Goal: Task Accomplishment & Management: Complete application form

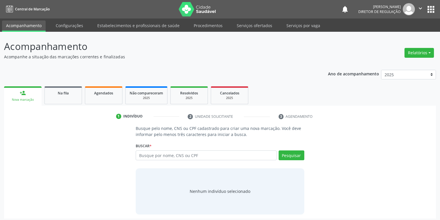
click at [152, 158] on input "text" at bounding box center [206, 156] width 141 height 10
type input "05775114400"
click at [290, 151] on button "Pesquisar" at bounding box center [292, 156] width 26 height 10
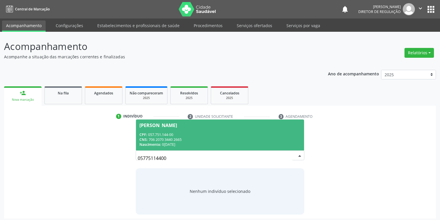
click at [181, 134] on div "CPF: 057.751.144-00" at bounding box center [220, 134] width 161 height 5
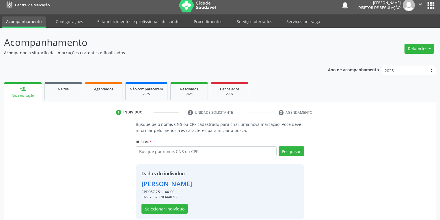
scroll to position [11, 0]
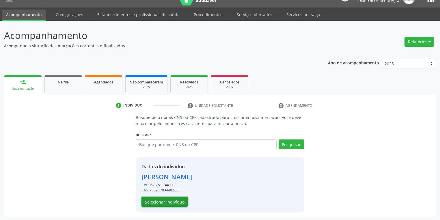
click at [156, 201] on button "Selecionar indivíduo" at bounding box center [165, 202] width 46 height 10
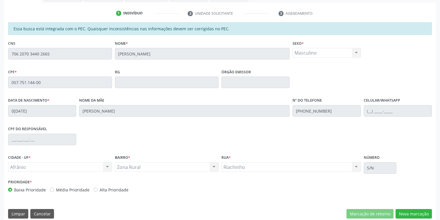
scroll to position [110, 0]
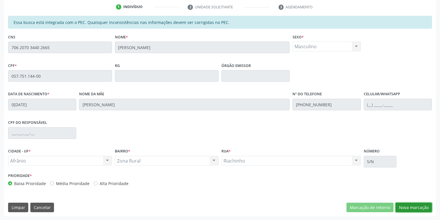
drag, startPoint x: 406, startPoint y: 207, endPoint x: 387, endPoint y: 214, distance: 19.7
click at [406, 207] on button "Nova marcação" at bounding box center [414, 208] width 36 height 10
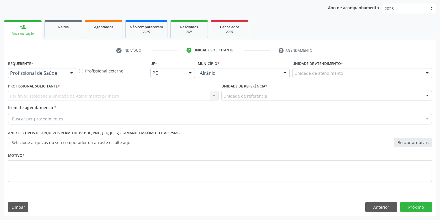
scroll to position [66, 0]
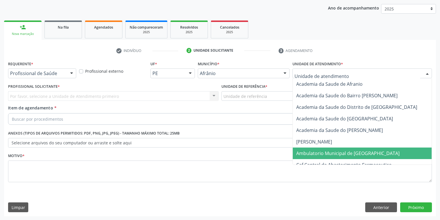
drag, startPoint x: 310, startPoint y: 149, endPoint x: 290, endPoint y: 139, distance: 22.2
click at [309, 149] on span "Ambulatorio Municipal de [GEOGRAPHIC_DATA]" at bounding box center [363, 154] width 141 height 12
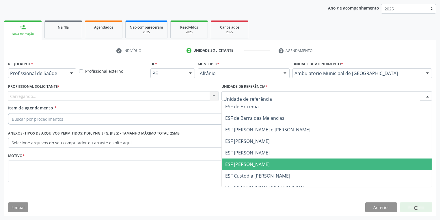
click at [244, 162] on span "ESF [PERSON_NAME]" at bounding box center [247, 164] width 45 height 6
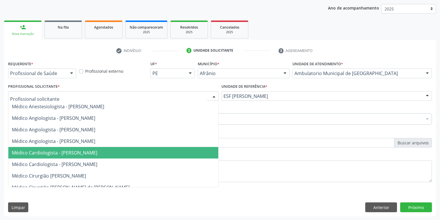
click at [58, 156] on span "Médico Cardiologista - [PERSON_NAME]" at bounding box center [113, 153] width 210 height 12
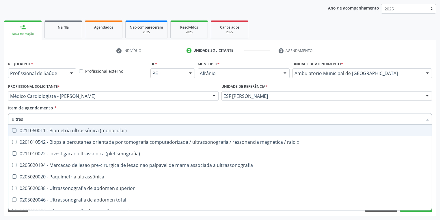
type input "ultrass"
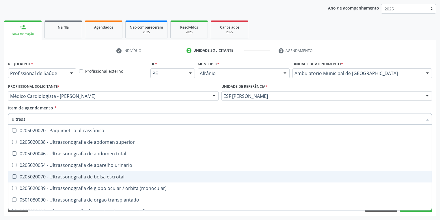
scroll to position [23, 0]
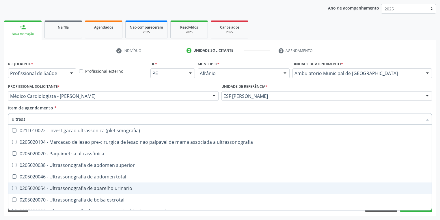
click at [46, 188] on div "0205020054 - Ultrassonografia de aparelho urinario" at bounding box center [220, 188] width 417 height 5
checkbox urinario "true"
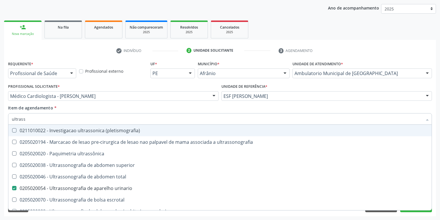
click at [27, 124] on input "ultrass" at bounding box center [217, 119] width 411 height 12
type input "u"
checkbox urinario "false"
checkbox escrotal "false"
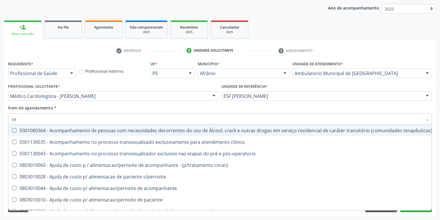
type input "usg"
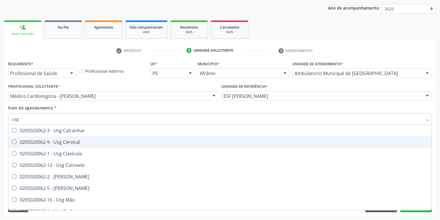
click at [12, 142] on Cervical at bounding box center [14, 142] width 4 height 4
click at [12, 142] on Cervical "checkbox" at bounding box center [10, 142] width 4 height 4
checkbox Cervical "true"
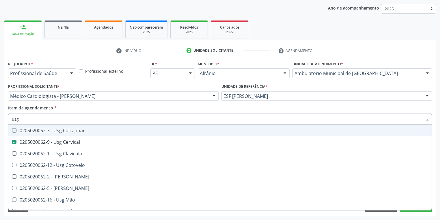
click at [22, 118] on input "usg" at bounding box center [217, 119] width 411 height 12
type input "us"
checkbox Cervical "false"
type input "u"
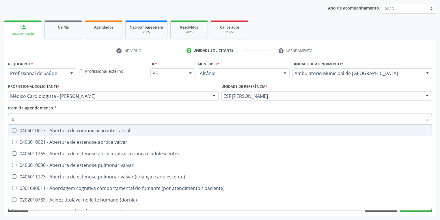
type input "ul"
checkbox cirurgica "true"
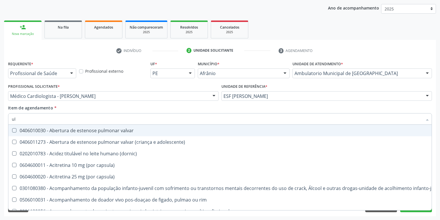
type input "ult"
checkbox aberto\) "true"
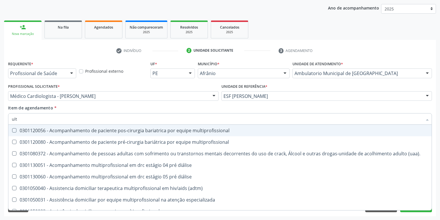
type input "ultr"
checkbox deficiências "true"
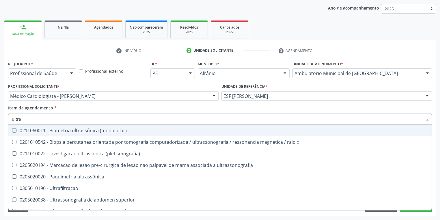
type input "ultras"
checkbox total "true"
checkbox urinario "false"
type input "ultrass"
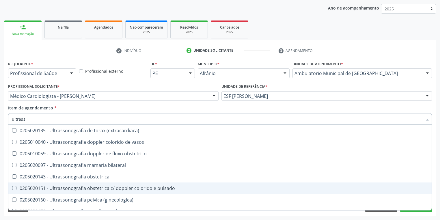
scroll to position [180, 0]
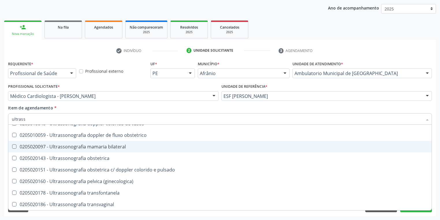
click at [14, 149] on span "0205020097 - Ultrassonografia mamaria bilateral" at bounding box center [220, 147] width 424 height 12
checkbox bilateral "true"
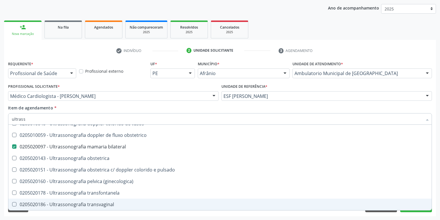
click at [48, 212] on div "Requerente * Profissional de Saúde Profissional de Saúde Paciente Nenhum result…" at bounding box center [220, 138] width 432 height 157
checkbox x "true"
checkbox \(pletismografia\) "true"
checkbox ultrassonografia "true"
checkbox urinario "false"
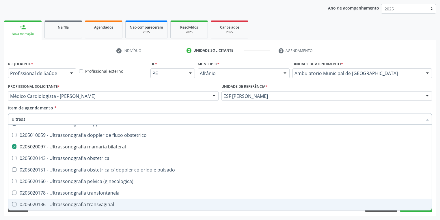
checkbox bilateral "false"
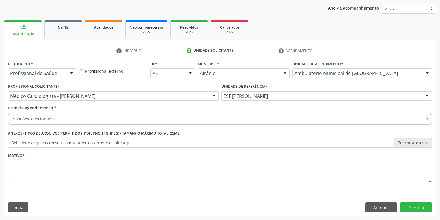
scroll to position [0, 0]
click at [39, 180] on textarea at bounding box center [220, 172] width 424 height 22
type textarea "*"
click at [407, 207] on button "Próximo" at bounding box center [417, 208] width 32 height 10
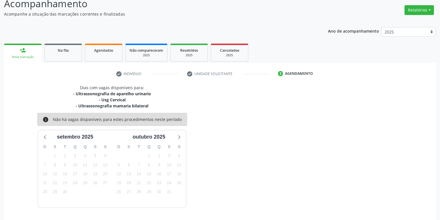
scroll to position [60, 0]
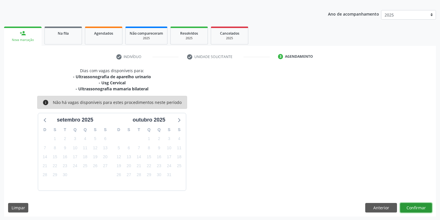
click at [417, 206] on button "Confirmar" at bounding box center [417, 208] width 32 height 10
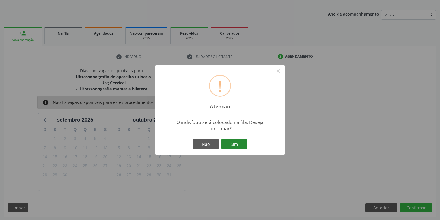
click at [241, 145] on button "Sim" at bounding box center [234, 144] width 26 height 10
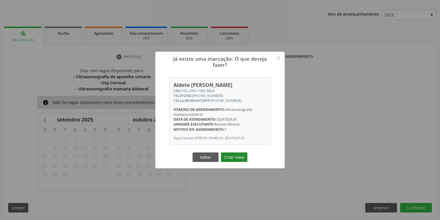
click at [233, 161] on button "Criar novo" at bounding box center [234, 158] width 27 height 10
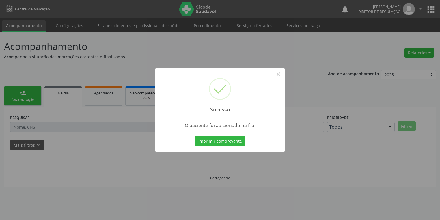
scroll to position [0, 0]
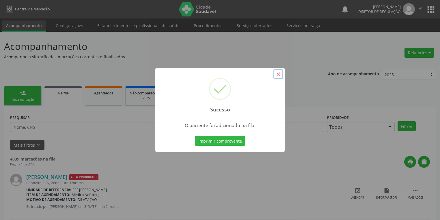
click at [281, 75] on button "×" at bounding box center [279, 74] width 10 height 10
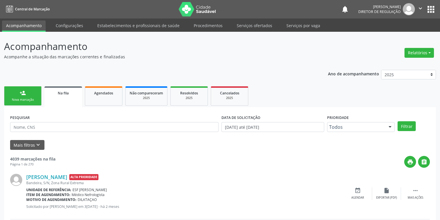
click at [28, 99] on div "Nova marcação" at bounding box center [22, 100] width 29 height 4
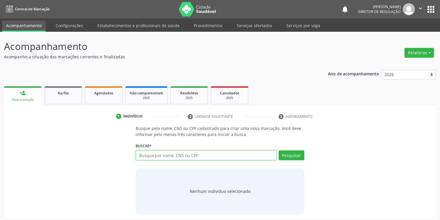
click at [148, 155] on input "text" at bounding box center [206, 156] width 141 height 10
click at [147, 155] on input "text" at bounding box center [206, 156] width 141 height 10
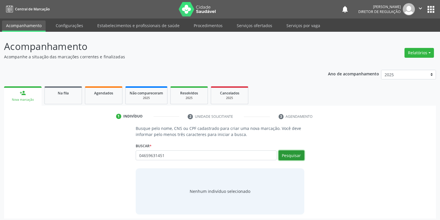
click at [287, 154] on button "Pesquisar" at bounding box center [292, 156] width 26 height 10
click at [217, 192] on div "Nenhum indivíduo selecionado" at bounding box center [220, 191] width 61 height 6
click at [170, 156] on input "04659631451" at bounding box center [206, 156] width 141 height 10
type input "0465963145"
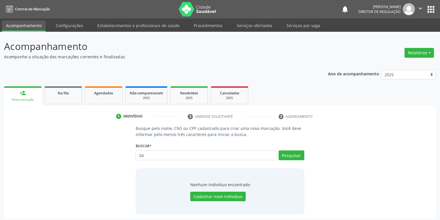
type input "0"
type input "04659631451"
click at [283, 155] on button "Pesquisar" at bounding box center [292, 156] width 26 height 10
click at [213, 196] on button "Cadastrar novo indivíduo" at bounding box center [217, 197] width 55 height 10
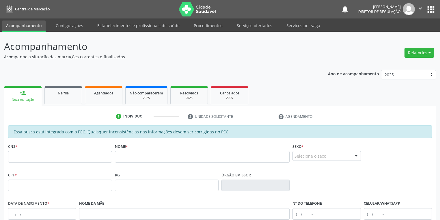
click at [33, 98] on div "Nova marcação" at bounding box center [22, 100] width 29 height 4
click at [69, 155] on input "text" at bounding box center [60, 157] width 104 height 12
click at [21, 187] on input "text" at bounding box center [60, 186] width 104 height 12
type input "046.596.314-51"
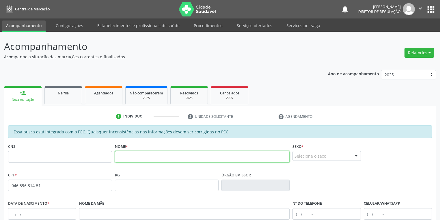
click at [125, 159] on input "text" at bounding box center [202, 157] width 175 height 12
type input "j"
type input "[PERSON_NAME]"
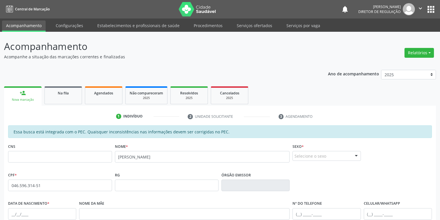
click at [304, 156] on div "Selecione o sexo" at bounding box center [327, 156] width 68 height 10
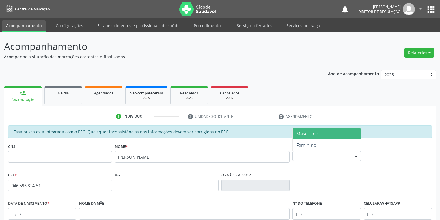
click at [309, 134] on span "Masculino" at bounding box center [308, 134] width 22 height 6
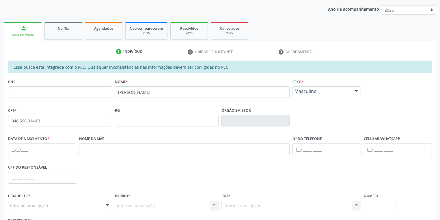
scroll to position [69, 0]
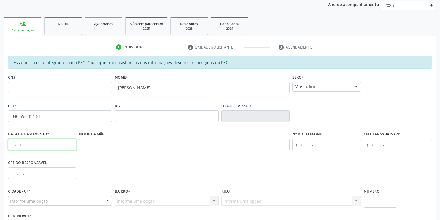
click at [13, 142] on input "text" at bounding box center [42, 145] width 68 height 12
type input "[DATE]"
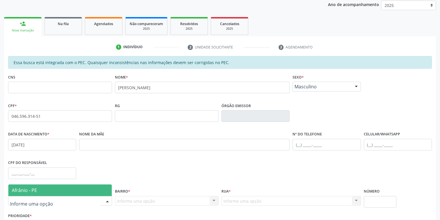
drag, startPoint x: 37, startPoint y: 192, endPoint x: 78, endPoint y: 187, distance: 41.9
click at [38, 192] on span "Afrânio - PE" at bounding box center [59, 191] width 103 height 12
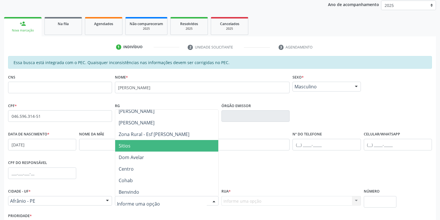
scroll to position [46, 0]
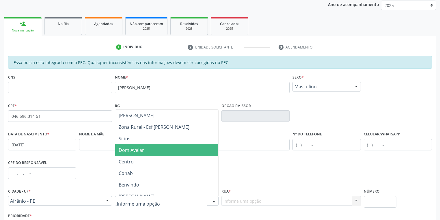
click at [135, 152] on span "Dom Avelar" at bounding box center [131, 150] width 25 height 6
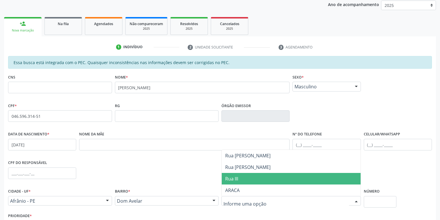
click at [232, 177] on span "Rua III" at bounding box center [231, 179] width 13 height 6
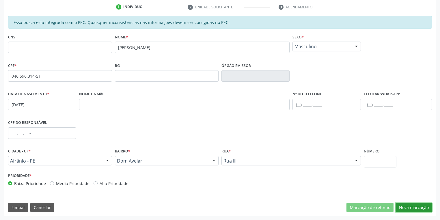
click at [403, 208] on button "Nova marcação" at bounding box center [414, 208] width 36 height 10
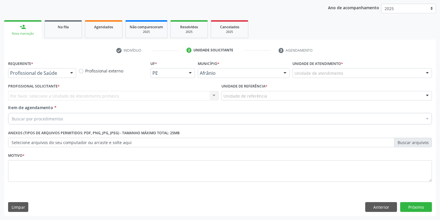
scroll to position [66, 0]
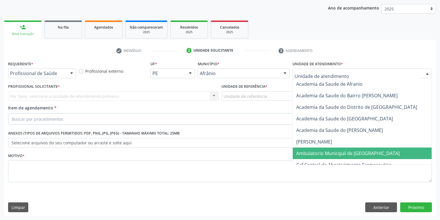
drag, startPoint x: 312, startPoint y: 153, endPoint x: 289, endPoint y: 137, distance: 28.3
click at [312, 153] on span "Ambulatorio Municipal de [GEOGRAPHIC_DATA]" at bounding box center [348, 153] width 103 height 6
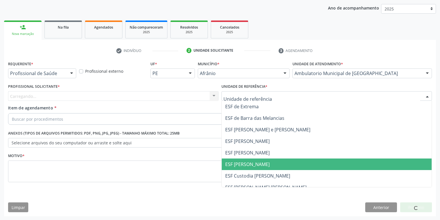
click at [237, 165] on span "ESF [PERSON_NAME]" at bounding box center [247, 164] width 45 height 6
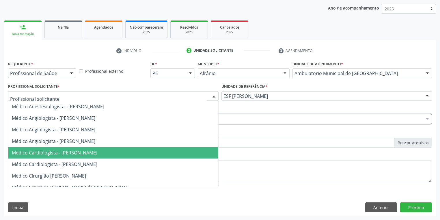
click at [47, 153] on span "Médico Cardiologista - [PERSON_NAME]" at bounding box center [55, 153] width 86 height 6
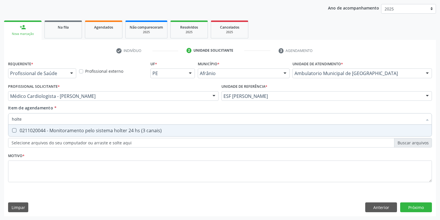
type input "holter"
click at [34, 128] on div "0211020044 - Monitoramento pelo sistema holter 24 hs (3 canais)" at bounding box center [220, 130] width 417 height 5
checkbox canais\) "true"
click at [17, 166] on div "Requerente * Profissional de Saúde Profissional de Saúde Paciente Nenhum result…" at bounding box center [220, 125] width 424 height 131
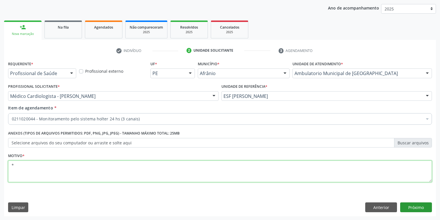
type textarea "*"
click at [407, 205] on button "Próximo" at bounding box center [417, 208] width 32 height 10
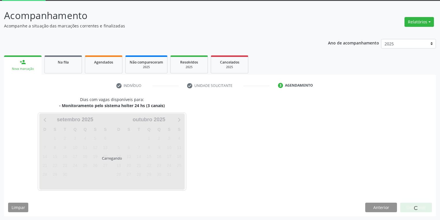
scroll to position [48, 0]
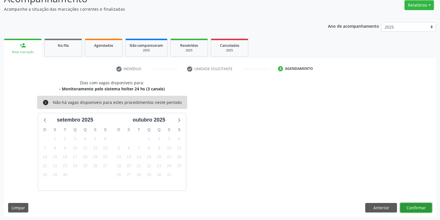
click at [411, 207] on button "Confirmar" at bounding box center [417, 208] width 32 height 10
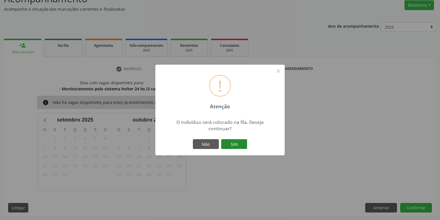
click at [237, 144] on button "Sim" at bounding box center [234, 144] width 26 height 10
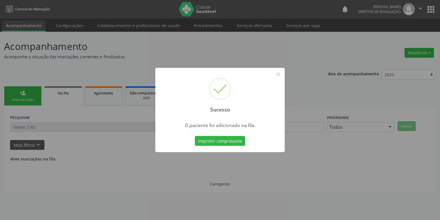
scroll to position [0, 0]
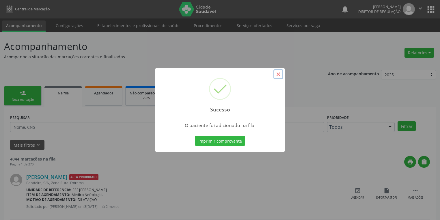
click at [276, 75] on button "×" at bounding box center [279, 74] width 10 height 10
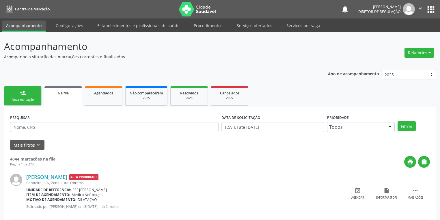
click at [22, 96] on link "person_add Nova marcação" at bounding box center [23, 95] width 38 height 19
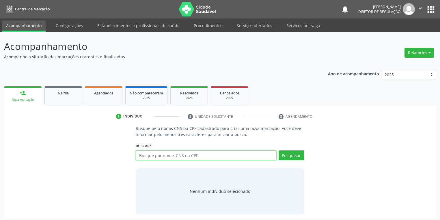
click at [145, 154] on input "text" at bounding box center [206, 156] width 141 height 10
type input "04659631451"
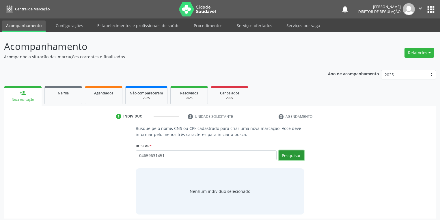
click at [294, 155] on button "Pesquisar" at bounding box center [292, 156] width 26 height 10
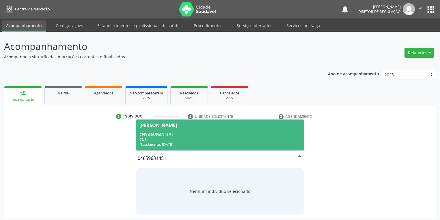
click at [238, 131] on span "[PERSON_NAME] CPF: 046.596.314-51 CNS: -- Nascimento: 1[DATE]" at bounding box center [220, 135] width 168 height 31
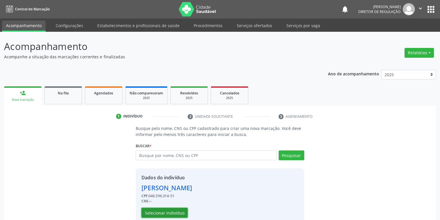
click at [163, 212] on button "Selecionar indivíduo" at bounding box center [165, 213] width 46 height 10
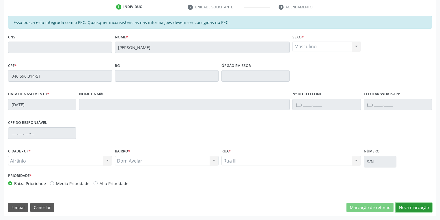
click at [406, 207] on button "Nova marcação" at bounding box center [414, 208] width 36 height 10
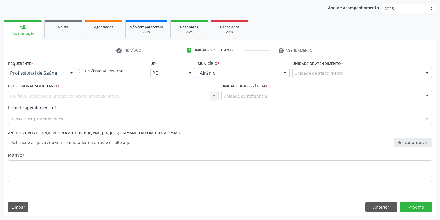
scroll to position [66, 0]
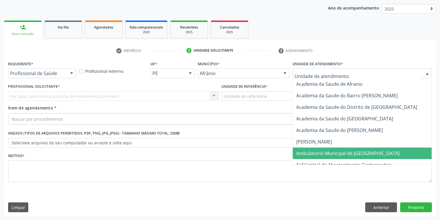
click at [311, 149] on span "Ambulatorio Municipal de [GEOGRAPHIC_DATA]" at bounding box center [363, 154] width 141 height 12
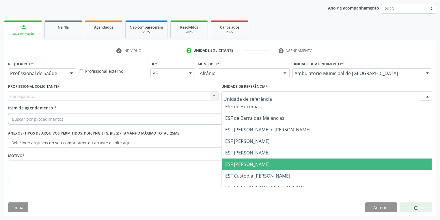
click at [243, 162] on span "ESF [PERSON_NAME]" at bounding box center [247, 164] width 45 height 6
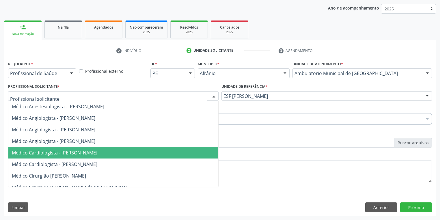
click at [61, 152] on span "Médico Cardiologista - [PERSON_NAME]" at bounding box center [55, 153] width 86 height 6
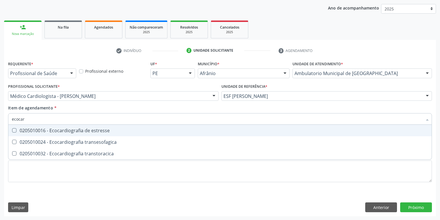
type input "ecocard"
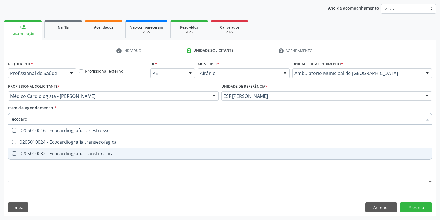
click at [23, 151] on div "0205010032 - Ecocardiografia transtoracica" at bounding box center [220, 153] width 417 height 5
checkbox transtoracica "true"
click at [22, 167] on div "Requerente * Profissional de Saúde Profissional de Saúde Paciente Nenhum result…" at bounding box center [220, 125] width 424 height 131
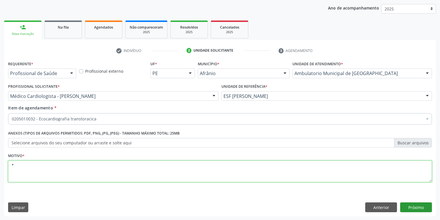
type textarea "*"
click at [416, 207] on button "Próximo" at bounding box center [417, 208] width 32 height 10
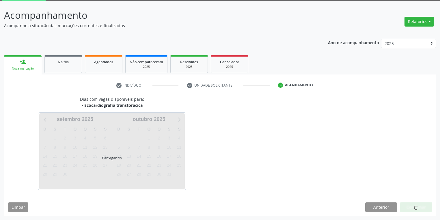
scroll to position [31, 0]
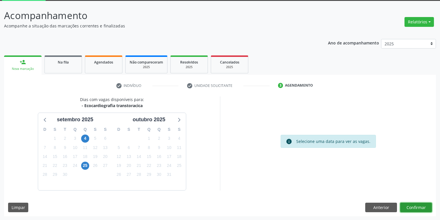
click at [418, 209] on button "Confirmar" at bounding box center [417, 208] width 32 height 10
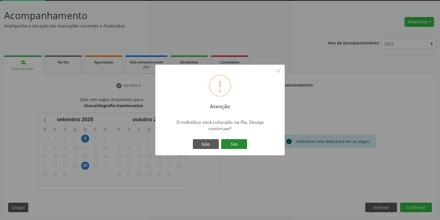
click at [235, 144] on button "Sim" at bounding box center [234, 144] width 26 height 10
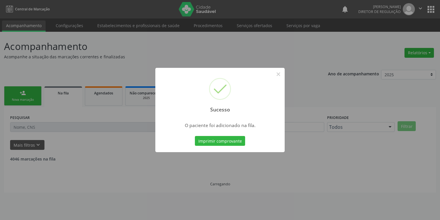
scroll to position [0, 0]
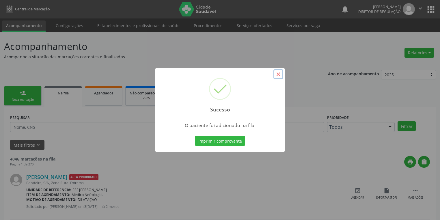
click at [278, 74] on button "×" at bounding box center [279, 74] width 10 height 10
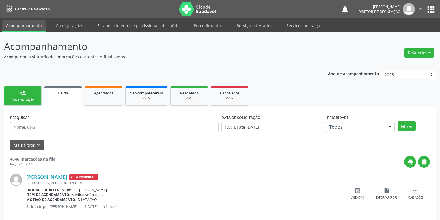
click at [29, 96] on link "person_add Nova marcação" at bounding box center [23, 95] width 38 height 19
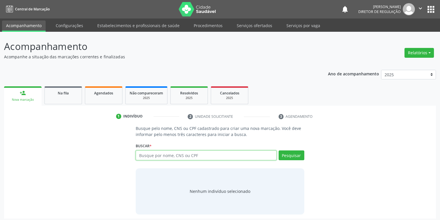
click at [146, 154] on input "text" at bounding box center [206, 156] width 141 height 10
type input "04659631451"
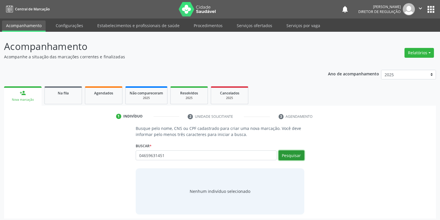
click at [292, 155] on button "Pesquisar" at bounding box center [292, 156] width 26 height 10
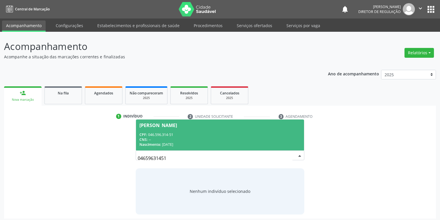
click at [193, 138] on div "CNS: --" at bounding box center [220, 139] width 161 height 5
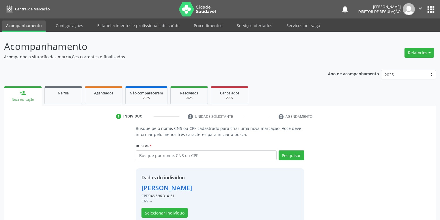
scroll to position [11, 0]
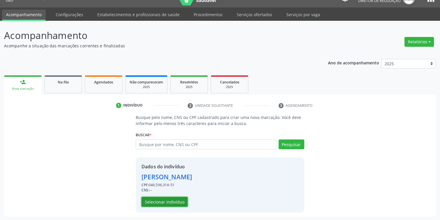
click at [159, 201] on button "Selecionar indivíduo" at bounding box center [165, 202] width 46 height 10
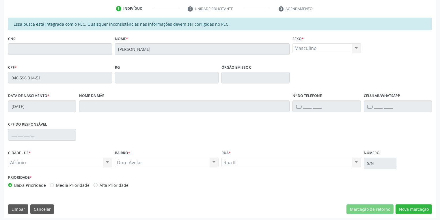
scroll to position [110, 0]
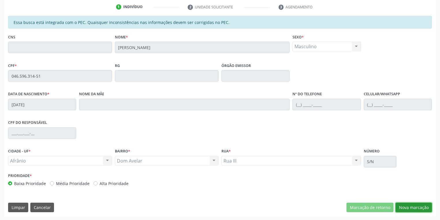
click at [410, 207] on button "Nova marcação" at bounding box center [414, 208] width 36 height 10
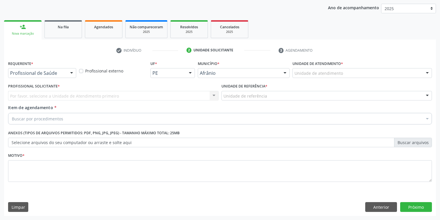
scroll to position [66, 0]
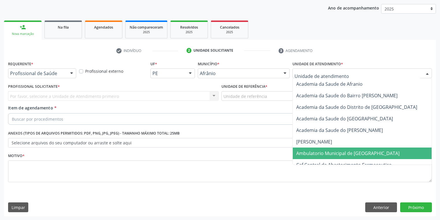
click at [308, 153] on span "Ambulatorio Municipal de [GEOGRAPHIC_DATA]" at bounding box center [348, 153] width 103 height 6
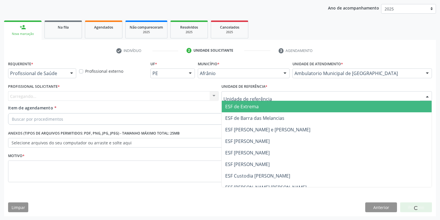
click at [238, 99] on div at bounding box center [327, 96] width 211 height 10
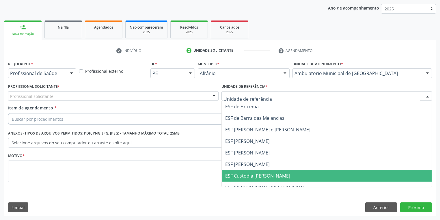
click at [240, 171] on span "ESF Custodia [PERSON_NAME]" at bounding box center [327, 176] width 210 height 12
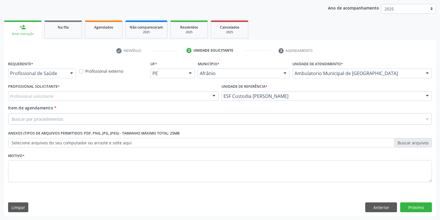
click at [40, 100] on div "Profissional solicitante" at bounding box center [113, 96] width 211 height 10
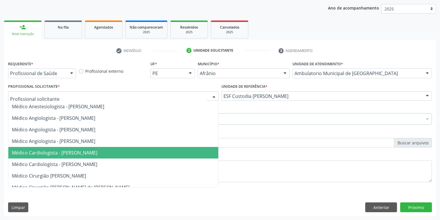
click at [57, 155] on span "Médico Cardiologista - [PERSON_NAME]" at bounding box center [55, 153] width 86 height 6
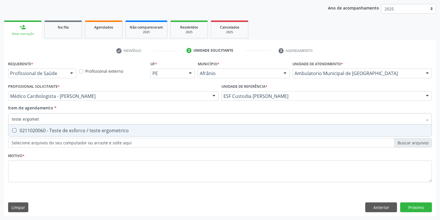
type input "teste ergometr"
click at [27, 131] on div "0211020060 - Teste de esforco / teste ergometrico" at bounding box center [220, 130] width 417 height 5
checkbox ergometrico "true"
click at [25, 172] on div "Requerente * Profissional de Saúde Profissional de Saúde Paciente Nenhum result…" at bounding box center [220, 125] width 424 height 131
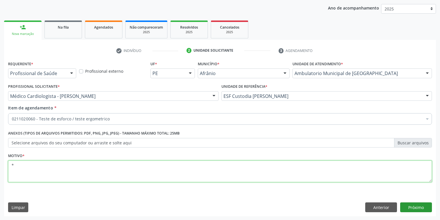
type textarea "*"
click at [410, 206] on button "Próximo" at bounding box center [417, 208] width 32 height 10
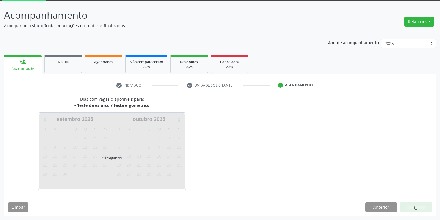
scroll to position [31, 0]
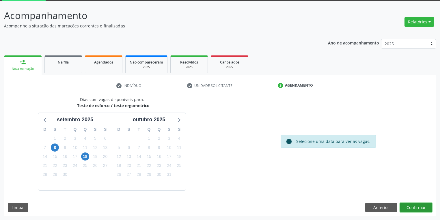
click at [413, 207] on button "Confirmar" at bounding box center [417, 208] width 32 height 10
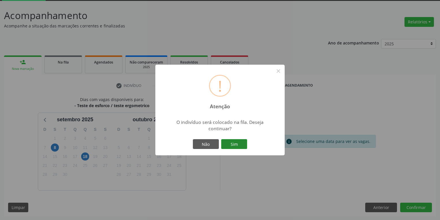
click at [238, 146] on button "Sim" at bounding box center [234, 144] width 26 height 10
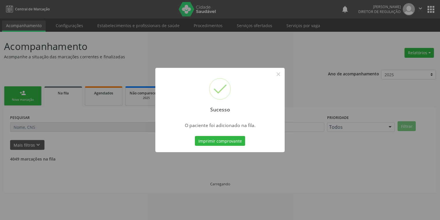
scroll to position [0, 0]
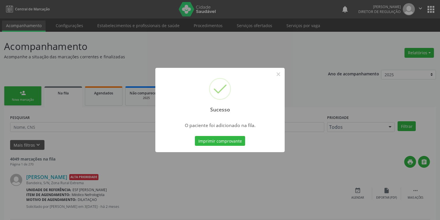
drag, startPoint x: 281, startPoint y: 66, endPoint x: 277, endPoint y: 71, distance: 6.7
click at [280, 67] on div "Sucesso × O paciente foi adicionado na fila. Imprimir comprovante Cancel" at bounding box center [220, 110] width 440 height 220
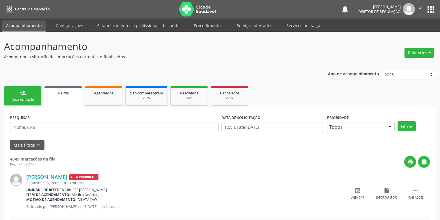
click at [17, 92] on link "person_add Nova marcação" at bounding box center [23, 95] width 38 height 19
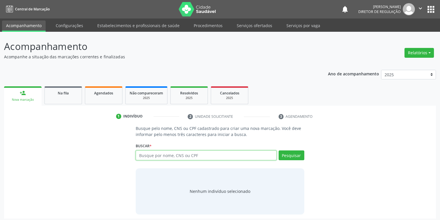
click at [145, 154] on input "text" at bounding box center [206, 156] width 141 height 10
type input "704803512675042"
click at [288, 156] on button "Pesquisar" at bounding box center [292, 156] width 26 height 10
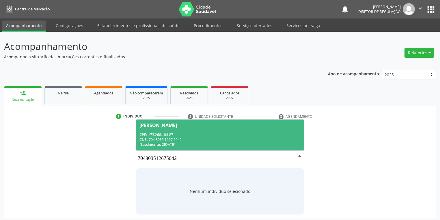
click at [149, 131] on span "[PERSON_NAME] CPF: 173.268.184-87 CNS: 704 8035 1267 5042 Nascimento: 2[DATE]" at bounding box center [220, 135] width 168 height 31
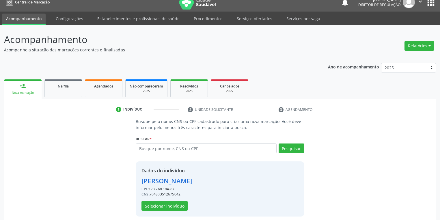
scroll to position [11, 0]
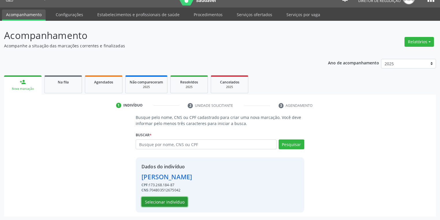
click at [169, 200] on button "Selecionar indivíduo" at bounding box center [165, 202] width 46 height 10
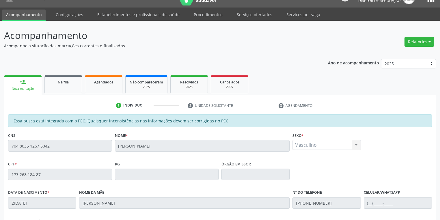
scroll to position [110, 0]
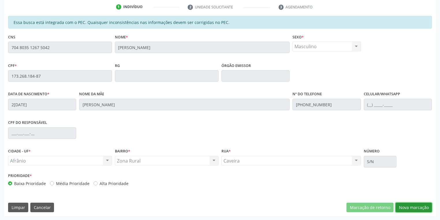
click at [407, 207] on button "Nova marcação" at bounding box center [414, 208] width 36 height 10
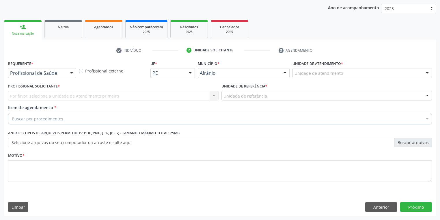
scroll to position [66, 0]
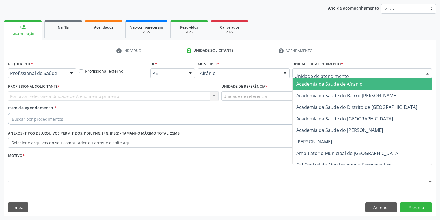
drag, startPoint x: 302, startPoint y: 73, endPoint x: 307, endPoint y: 123, distance: 50.5
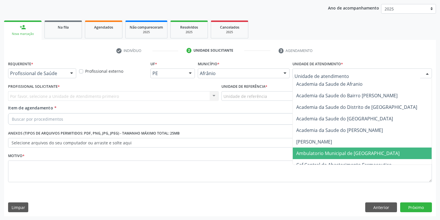
click at [313, 158] on span "Ambulatorio Municipal de [GEOGRAPHIC_DATA]" at bounding box center [363, 154] width 141 height 12
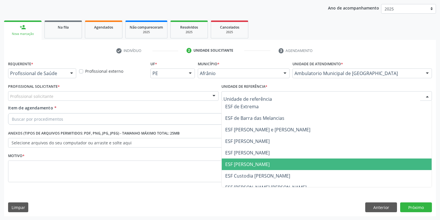
drag, startPoint x: 246, startPoint y: 164, endPoint x: 153, endPoint y: 129, distance: 98.7
click at [245, 164] on span "ESF [PERSON_NAME]" at bounding box center [247, 164] width 45 height 6
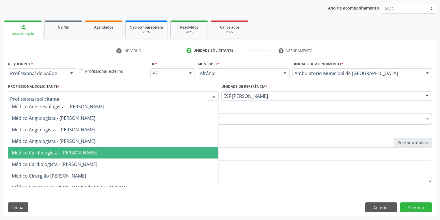
click at [57, 149] on span "Médico Cardiologista - [PERSON_NAME]" at bounding box center [113, 153] width 210 height 12
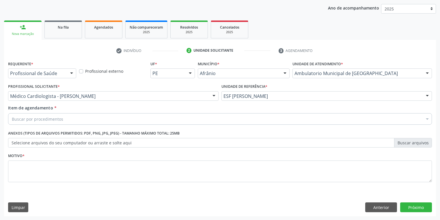
click at [40, 125] on div "Item de agendamento * Buscar por procedimentos Selecionar todos 0604320140 - Ab…" at bounding box center [220, 116] width 427 height 22
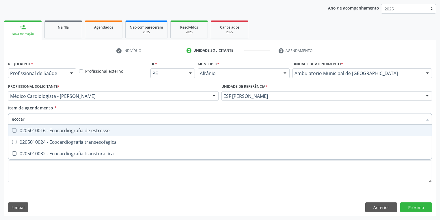
type input "ecocard"
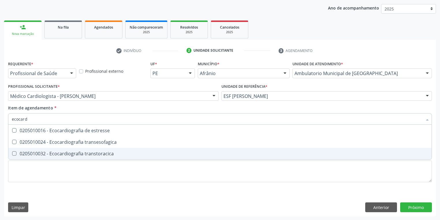
click at [46, 153] on div "0205010032 - Ecocardiografia transtoracica" at bounding box center [220, 153] width 417 height 5
checkbox transtoracica "true"
click at [43, 171] on div "Requerente * Profissional de Saúde Profissional de Saúde Paciente Nenhum result…" at bounding box center [220, 125] width 424 height 131
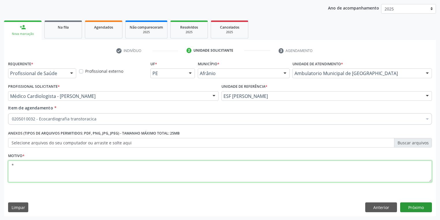
type textarea "*"
click at [407, 206] on button "Próximo" at bounding box center [417, 208] width 32 height 10
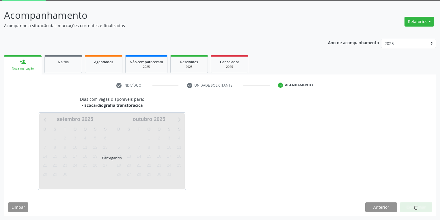
scroll to position [31, 0]
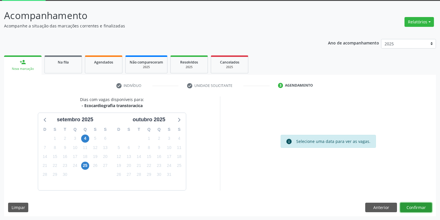
click at [406, 207] on button "Confirmar" at bounding box center [417, 208] width 32 height 10
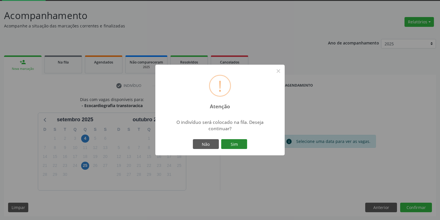
click at [239, 148] on button "Sim" at bounding box center [234, 144] width 26 height 10
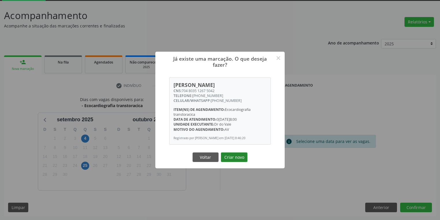
click at [237, 157] on button "Criar novo" at bounding box center [234, 158] width 27 height 10
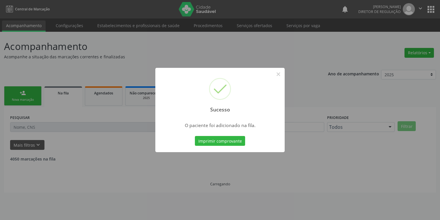
scroll to position [0, 0]
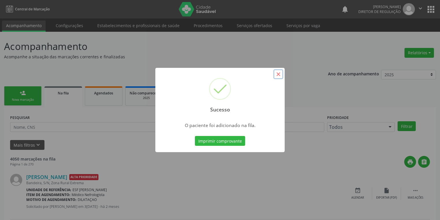
click at [277, 73] on button "×" at bounding box center [279, 74] width 10 height 10
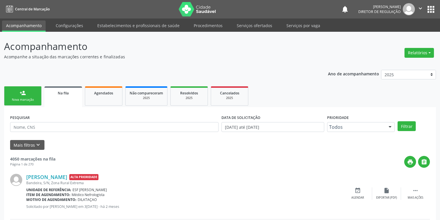
click at [32, 98] on div "Nova marcação" at bounding box center [22, 100] width 29 height 4
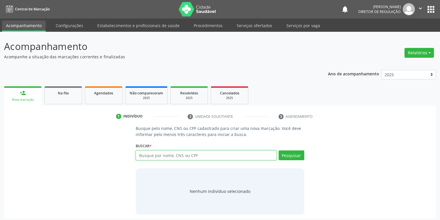
click at [144, 152] on input "text" at bounding box center [206, 156] width 141 height 10
type input "706407187546289"
click at [290, 156] on button "Pesquisar" at bounding box center [292, 156] width 26 height 10
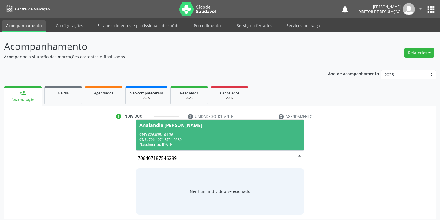
click at [191, 138] on div "CNS: 706 4071 8754 6289" at bounding box center [220, 139] width 161 height 5
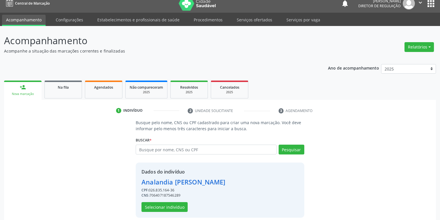
scroll to position [11, 0]
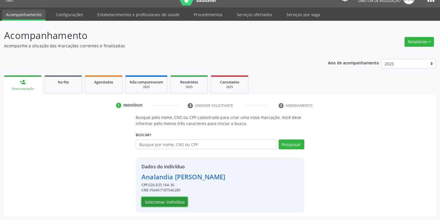
click at [159, 201] on button "Selecionar indivíduo" at bounding box center [165, 202] width 46 height 10
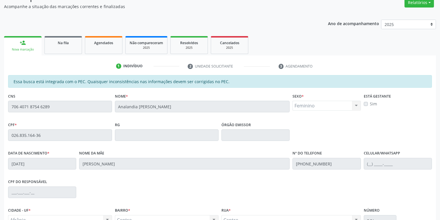
scroll to position [110, 0]
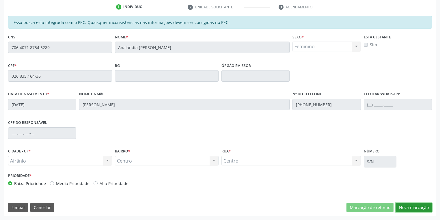
click at [409, 210] on button "Nova marcação" at bounding box center [414, 208] width 36 height 10
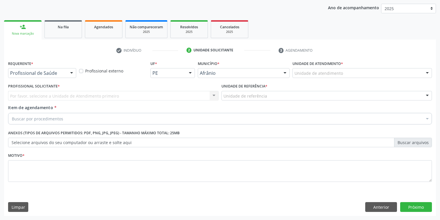
scroll to position [66, 0]
drag, startPoint x: 299, startPoint y: 70, endPoint x: 300, endPoint y: 73, distance: 3.0
click at [300, 73] on div "Unidade de atendimento" at bounding box center [363, 73] width 140 height 10
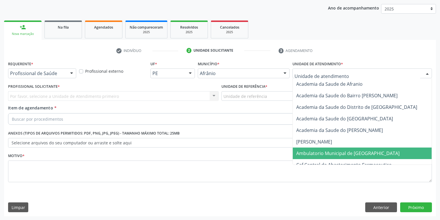
click at [311, 154] on span "Ambulatorio Municipal de [GEOGRAPHIC_DATA]" at bounding box center [348, 153] width 103 height 6
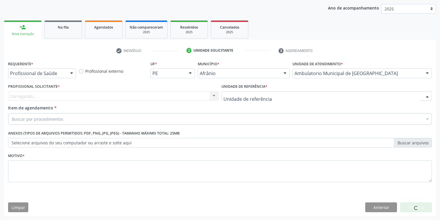
drag, startPoint x: 248, startPoint y: 96, endPoint x: 247, endPoint y: 132, distance: 36.1
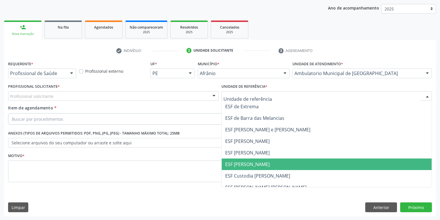
click at [248, 164] on span "ESF [PERSON_NAME]" at bounding box center [247, 164] width 45 height 6
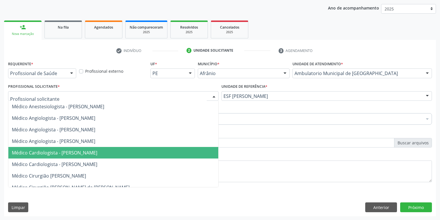
click at [47, 155] on span "Médico Cardiologista - [PERSON_NAME]" at bounding box center [55, 153] width 86 height 6
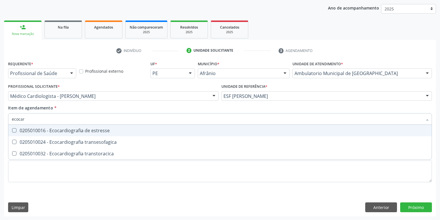
type input "ecocard"
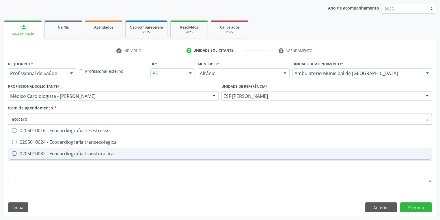
click at [34, 153] on div "0205010032 - Ecocardiografia transtoracica" at bounding box center [220, 153] width 417 height 5
checkbox transtoracica "true"
click at [34, 167] on div "Requerente * Profissional de Saúde Profissional de Saúde Paciente Nenhum result…" at bounding box center [220, 125] width 424 height 131
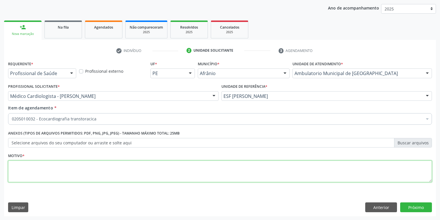
type textarea "*"
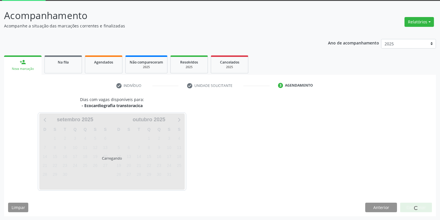
scroll to position [48, 0]
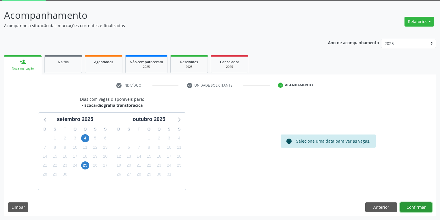
click at [404, 207] on button "Confirmar" at bounding box center [417, 208] width 32 height 10
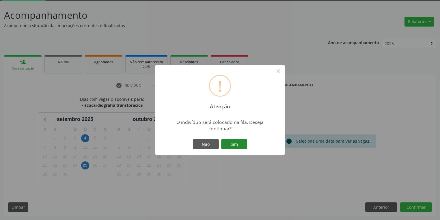
click at [234, 144] on button "Sim" at bounding box center [234, 144] width 26 height 10
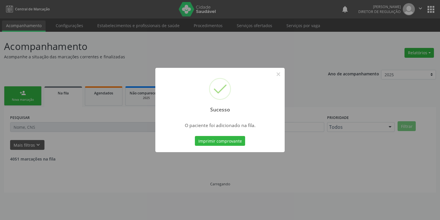
scroll to position [0, 0]
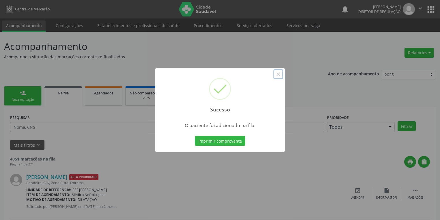
drag, startPoint x: 279, startPoint y: 73, endPoint x: 194, endPoint y: 72, distance: 85.3
click at [279, 73] on button "×" at bounding box center [279, 74] width 10 height 10
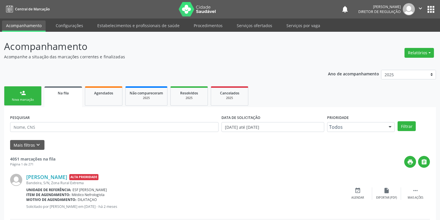
click at [31, 99] on div "Nova marcação" at bounding box center [22, 100] width 29 height 4
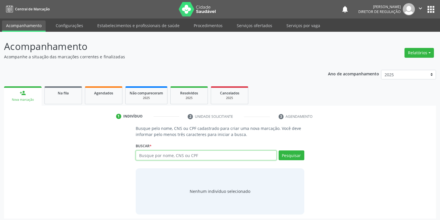
click at [153, 155] on input "text" at bounding box center [206, 156] width 141 height 10
type input "700407187546289"
click at [296, 156] on button "Pesquisar" at bounding box center [292, 156] width 26 height 10
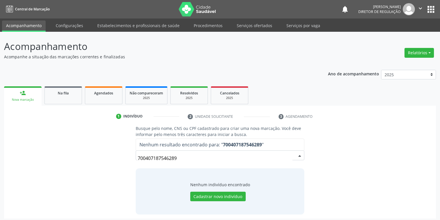
click at [190, 159] on input "700407187546289" at bounding box center [215, 159] width 155 height 12
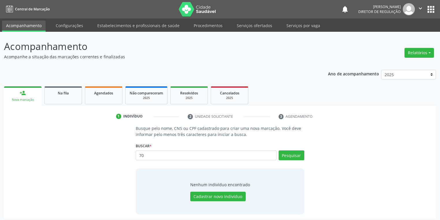
type input "7"
type input "700407187546289"
click at [294, 155] on button "Pesquisar" at bounding box center [292, 156] width 26 height 10
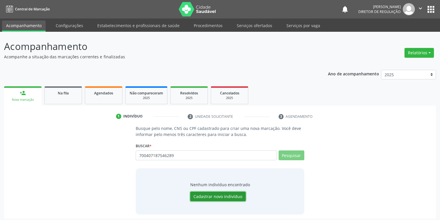
click at [212, 197] on button "Cadastrar novo indivíduo" at bounding box center [217, 197] width 55 height 10
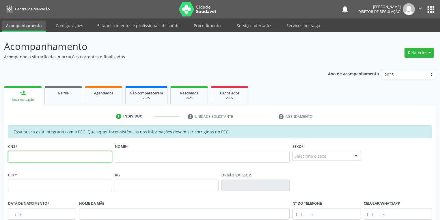
click at [38, 160] on input "text" at bounding box center [60, 157] width 104 height 12
type input "700 4071 8754 6289"
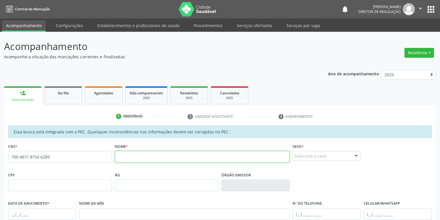
click at [127, 157] on input "text" at bounding box center [202, 157] width 175 height 12
type input "a"
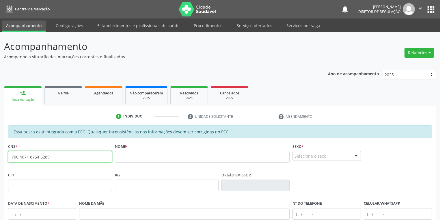
click at [55, 160] on input "700 4071 8754 6289" at bounding box center [60, 157] width 104 height 12
type input "7"
click at [12, 99] on div "Nova marcação" at bounding box center [22, 100] width 29 height 4
